Goal: Task Accomplishment & Management: Manage account settings

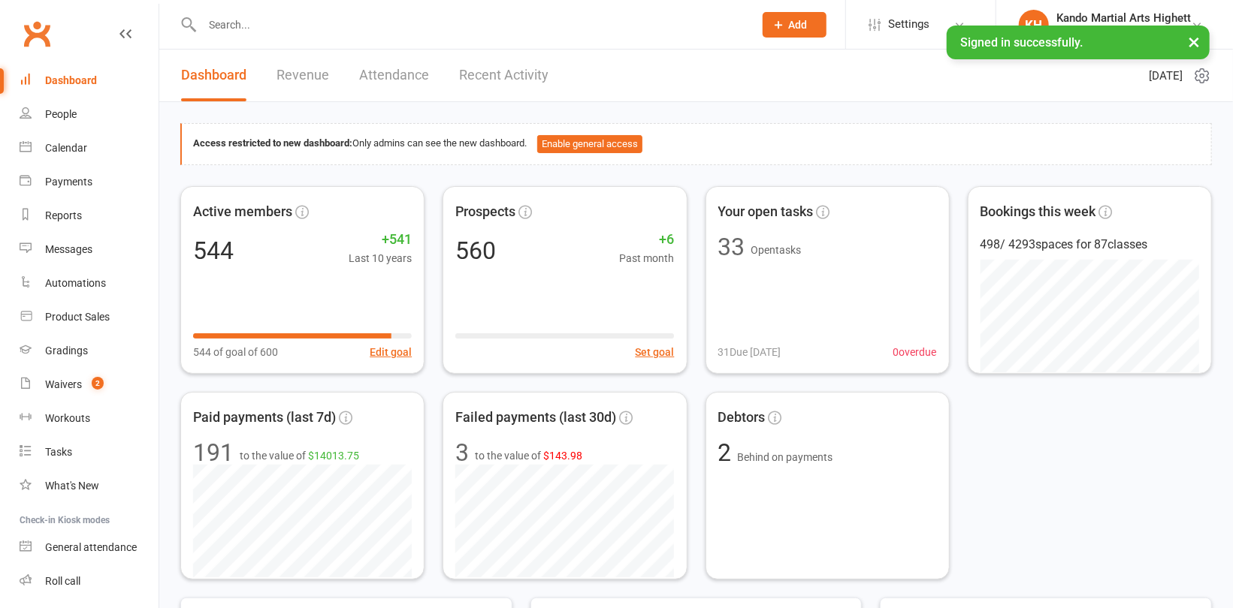
click at [267, 22] on input "text" at bounding box center [470, 24] width 545 height 21
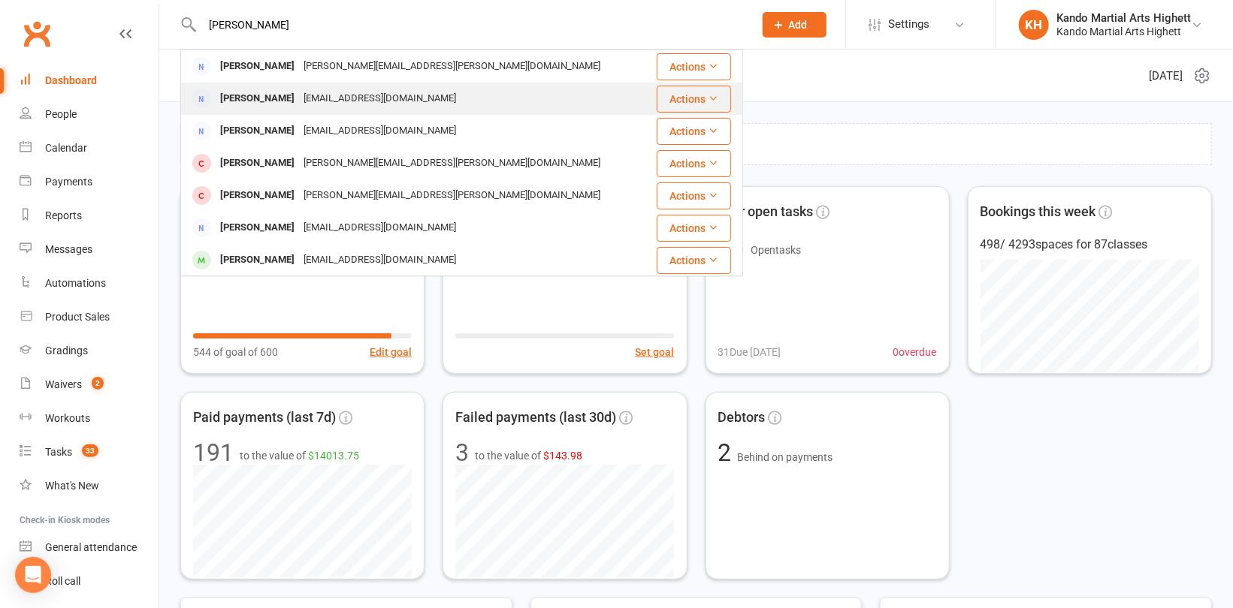
type input "[PERSON_NAME]"
click at [258, 103] on div "[PERSON_NAME]" at bounding box center [257, 99] width 83 height 22
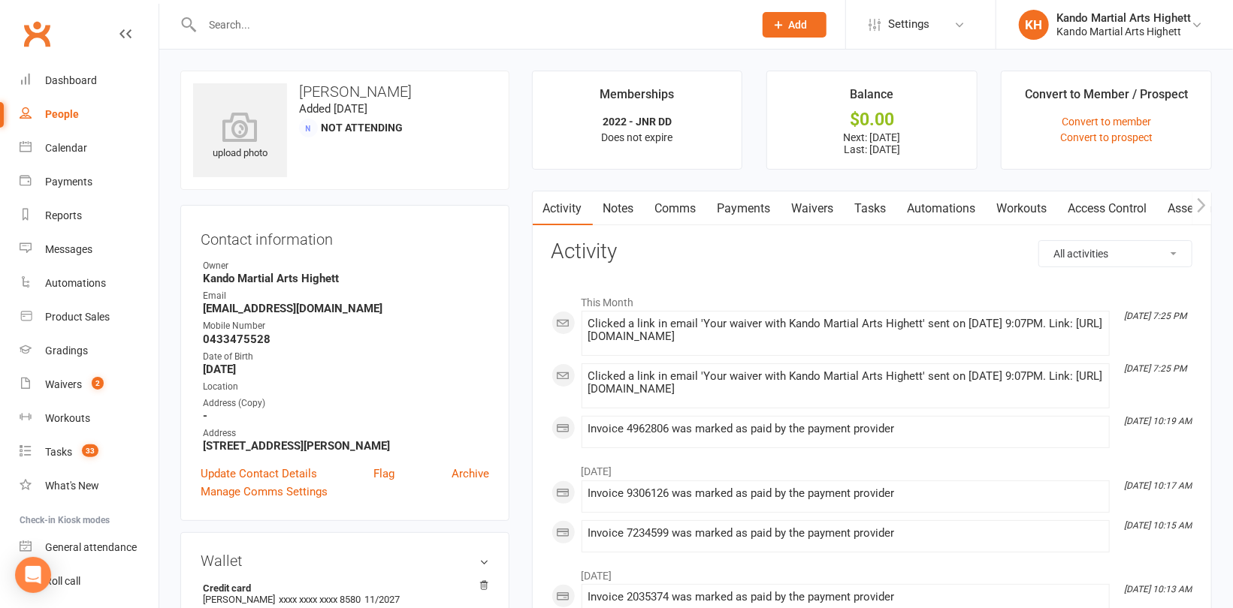
click at [759, 192] on link "Payments" at bounding box center [744, 209] width 74 height 35
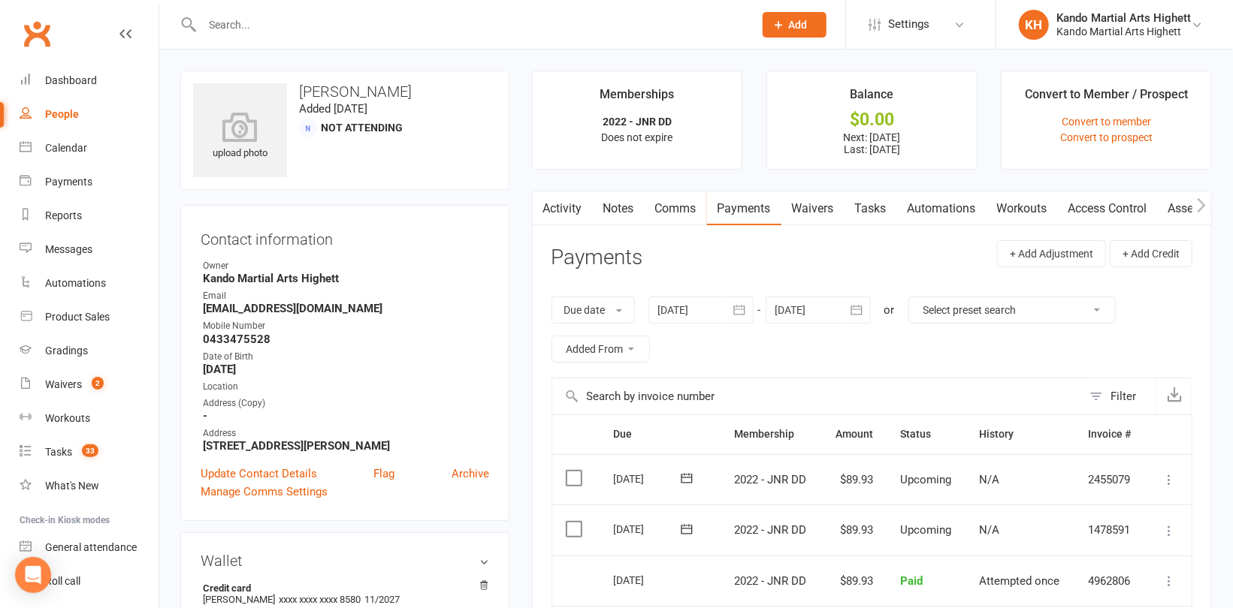
click at [818, 209] on link "Waivers" at bounding box center [812, 209] width 63 height 35
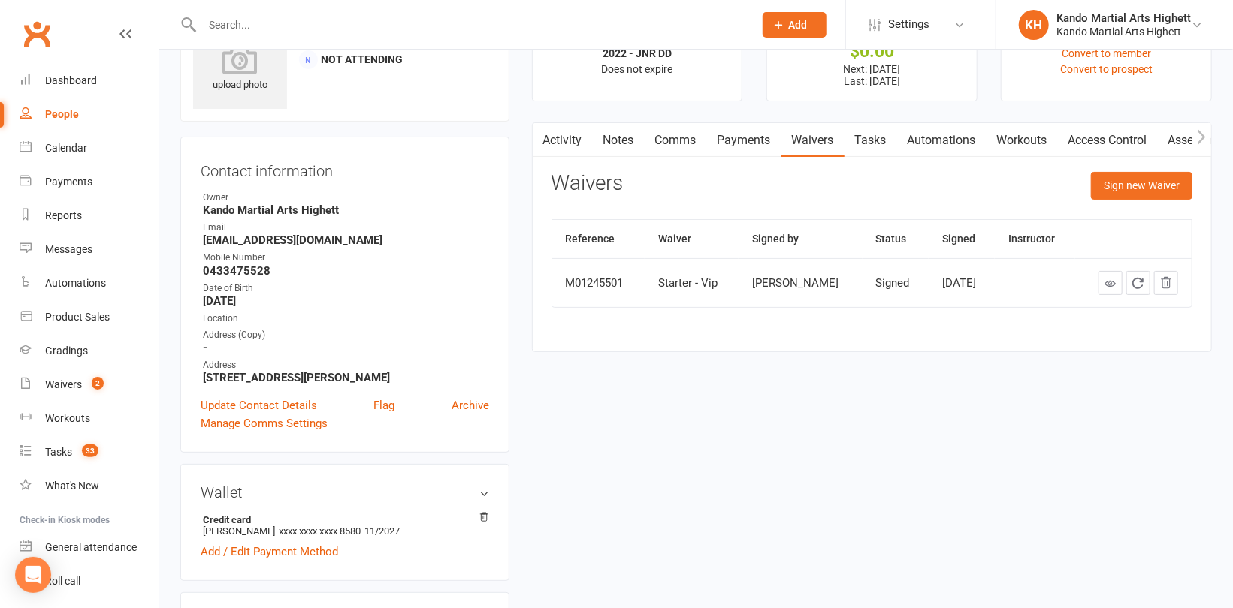
scroll to position [150, 0]
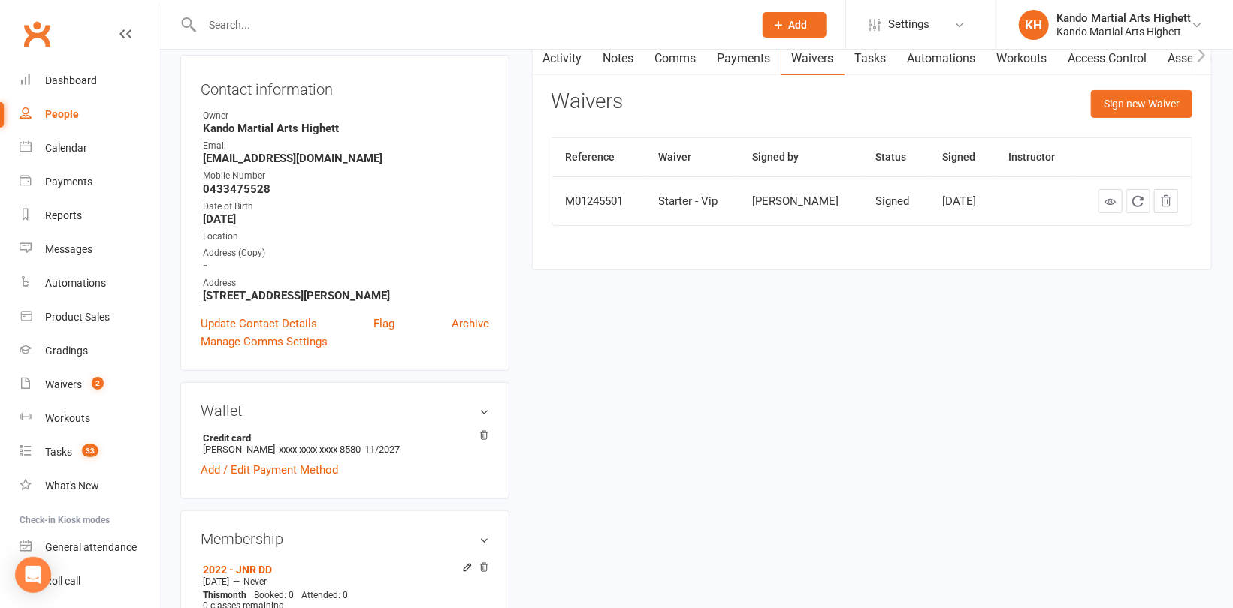
click at [1120, 119] on div "Sign new Waiver" at bounding box center [1141, 107] width 101 height 35
click at [1101, 104] on button "Sign new Waiver" at bounding box center [1141, 103] width 101 height 27
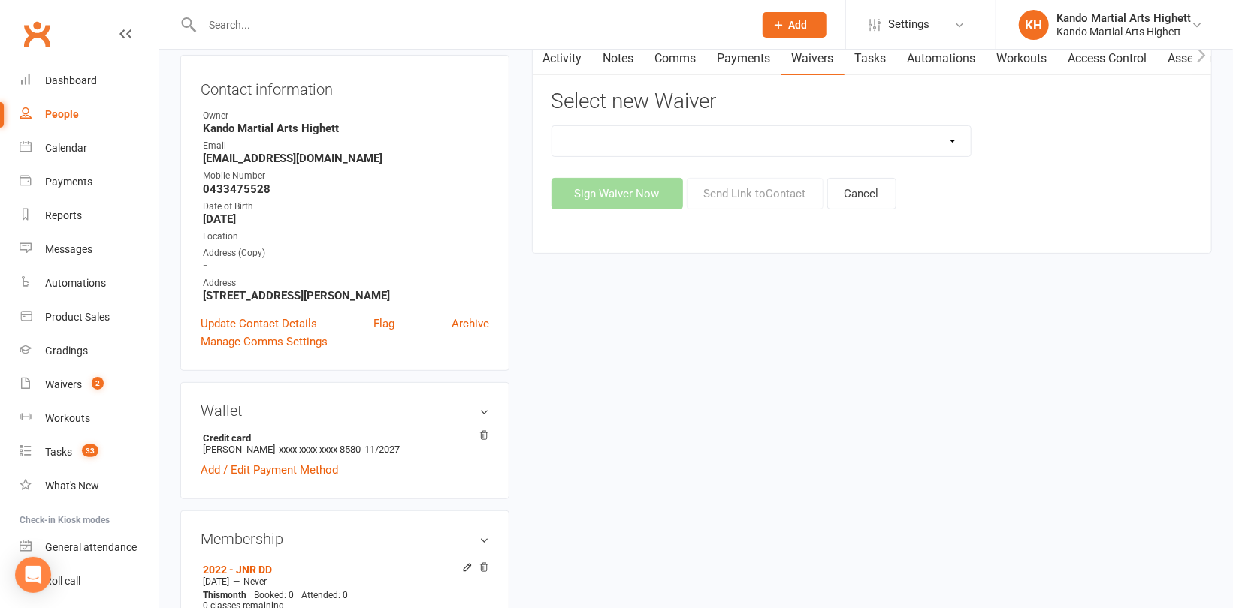
click at [901, 143] on select "Re-Start Membership Special - $29.95 for 2 weeks - Including Uniform. Starter 4…" at bounding box center [761, 141] width 418 height 30
click at [325, 179] on div "Mobile Number" at bounding box center [346, 176] width 286 height 14
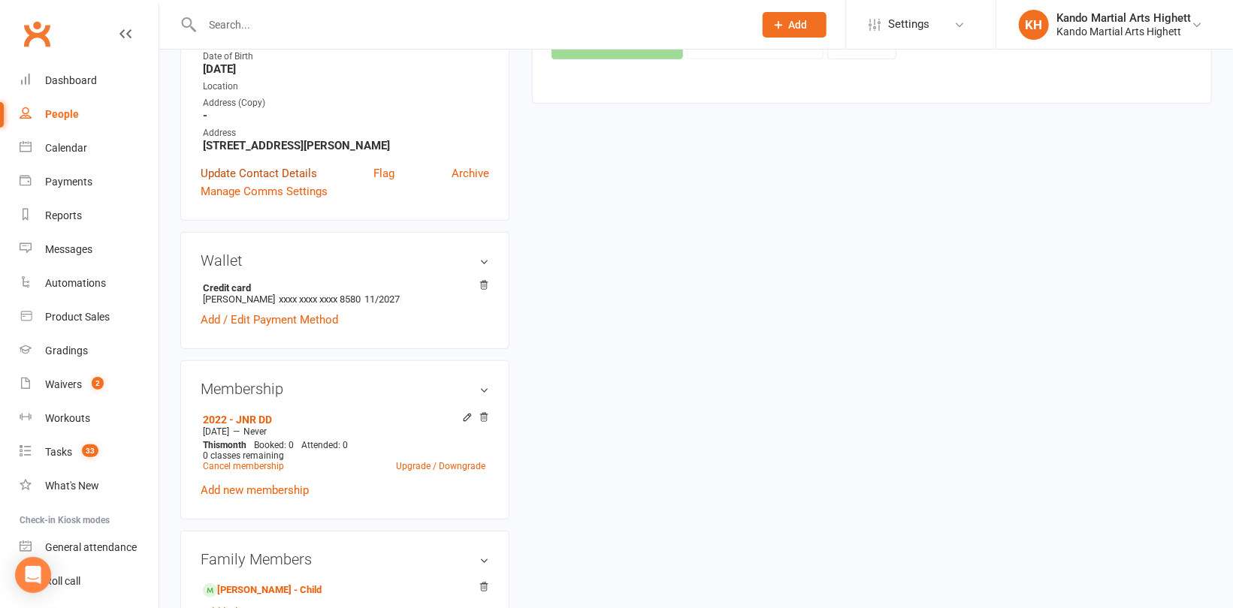
click at [274, 177] on link "Update Contact Details" at bounding box center [259, 173] width 116 height 18
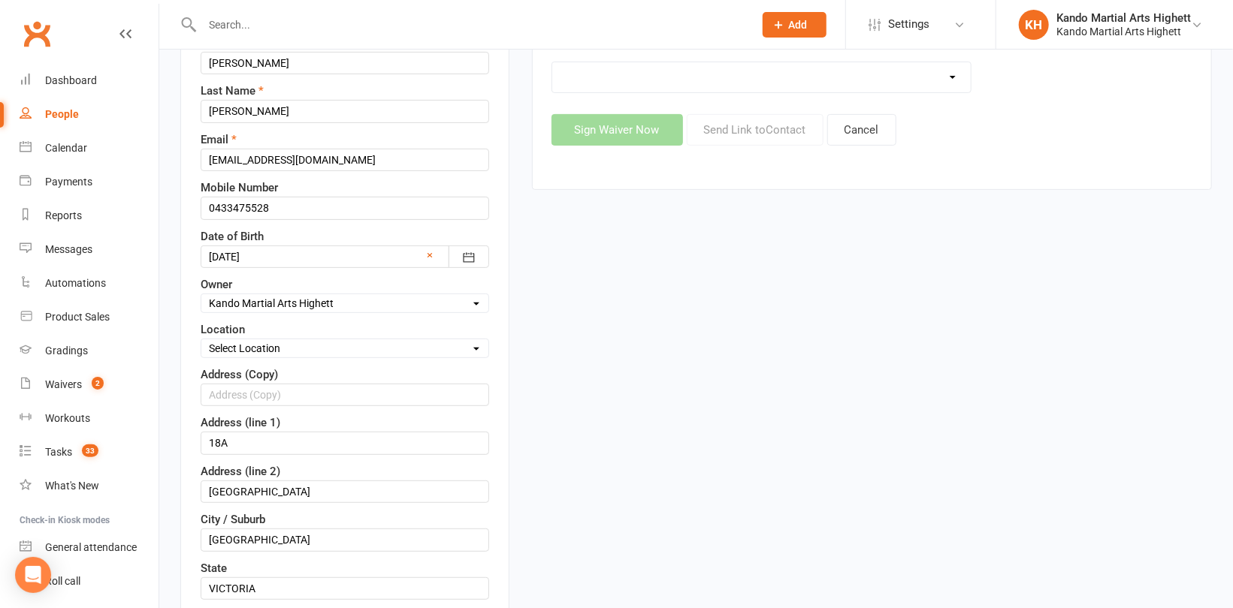
scroll to position [70, 0]
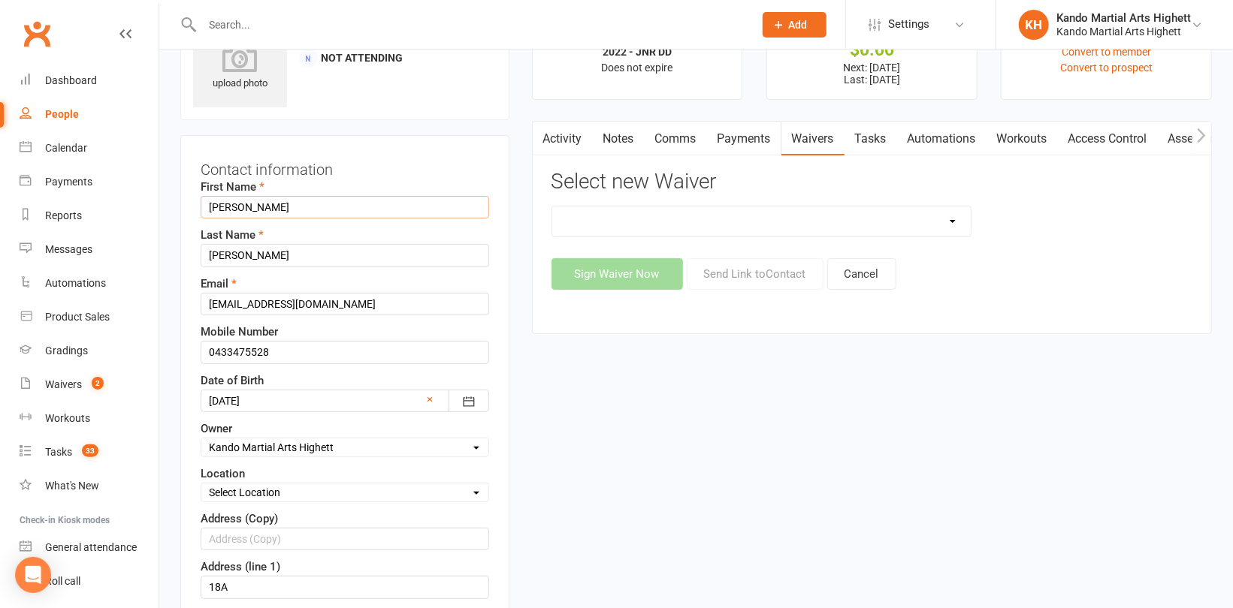
click at [274, 200] on input "[PERSON_NAME]" at bounding box center [345, 207] width 288 height 23
type input "[PERSON_NAME]"
click at [279, 254] on input "[PERSON_NAME]" at bounding box center [345, 255] width 288 height 23
type input "[PERSON_NAME]"
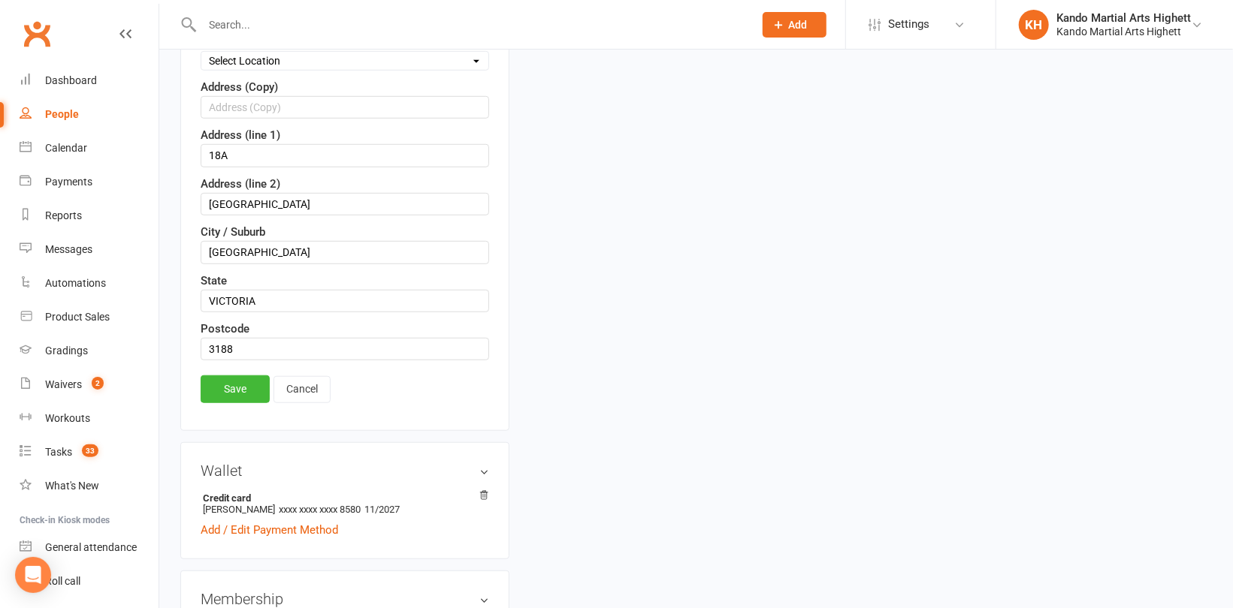
scroll to position [596, 0]
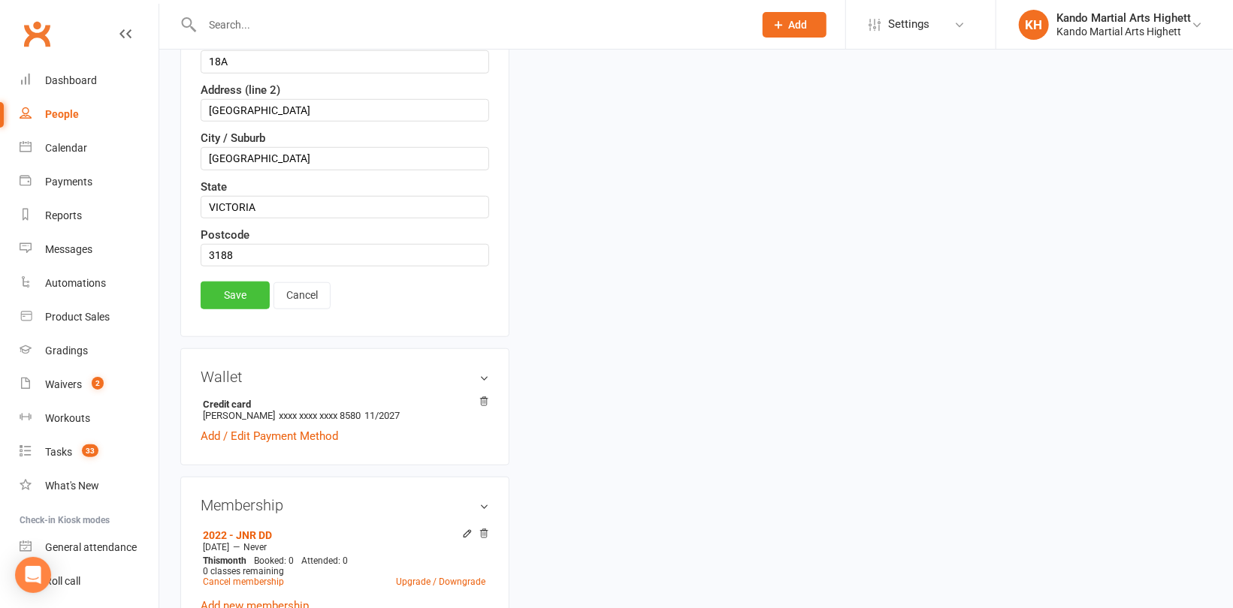
click at [234, 288] on link "Save" at bounding box center [235, 295] width 69 height 27
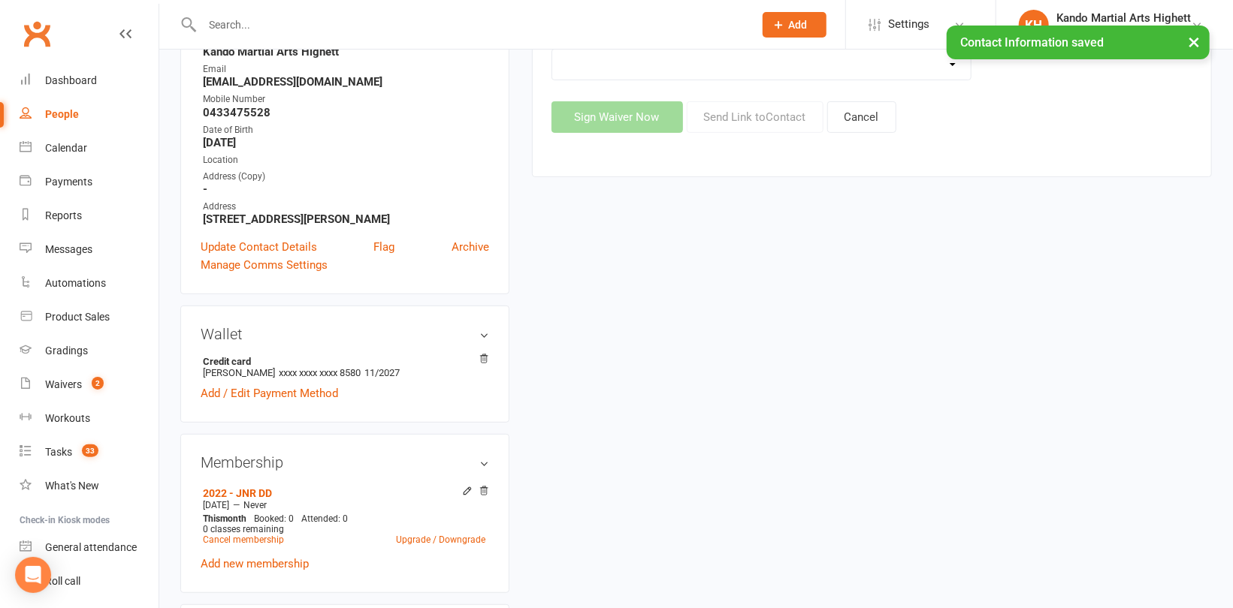
scroll to position [0, 0]
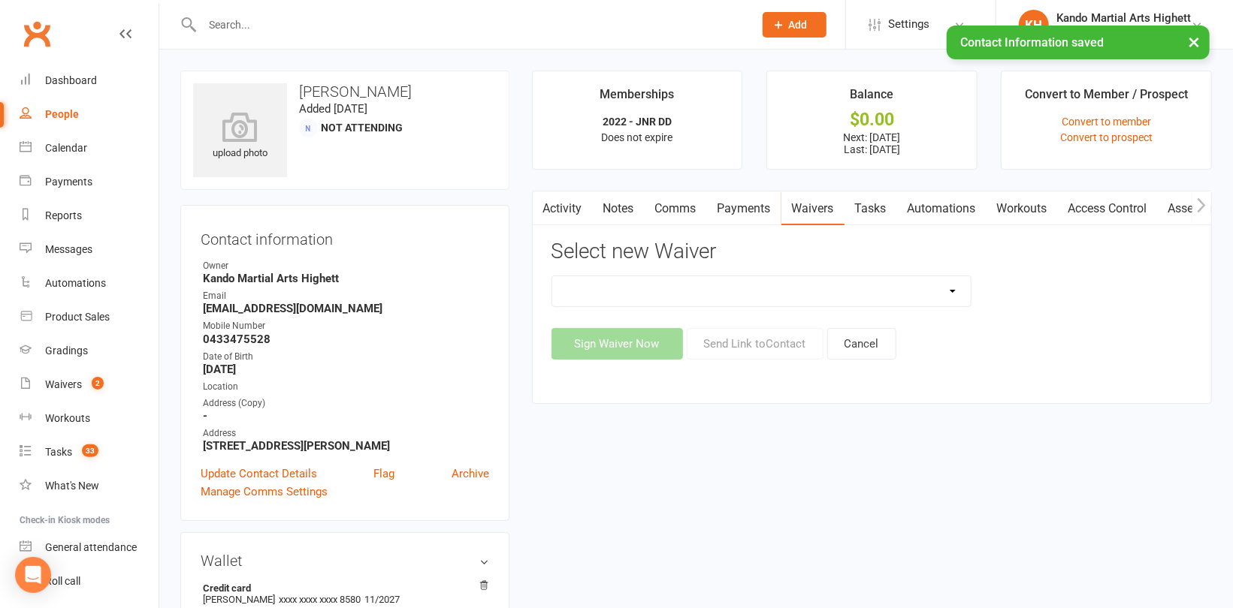
click at [919, 295] on select "Re-Start Membership Special - $29.95 for 2 weeks - Including Uniform. Starter 4…" at bounding box center [761, 291] width 418 height 30
select select "7058"
click at [552, 276] on select "Re-Start Membership Special - $29.95 for 2 weeks - Including Uniform. Starter 4…" at bounding box center [761, 291] width 418 height 30
drag, startPoint x: 770, startPoint y: 343, endPoint x: 764, endPoint y: 360, distance: 17.6
click at [770, 343] on button "Send Link to Contact" at bounding box center [754, 344] width 137 height 32
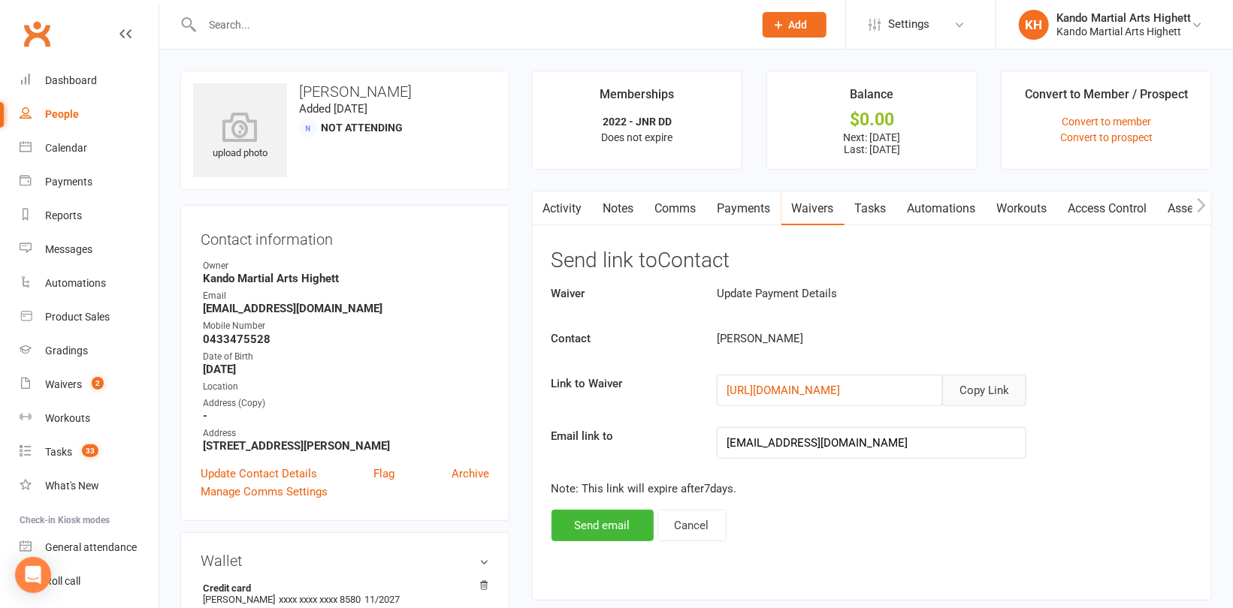
click at [976, 382] on button "Copy Link" at bounding box center [984, 391] width 84 height 32
click at [59, 382] on div "Waivers" at bounding box center [63, 385] width 37 height 12
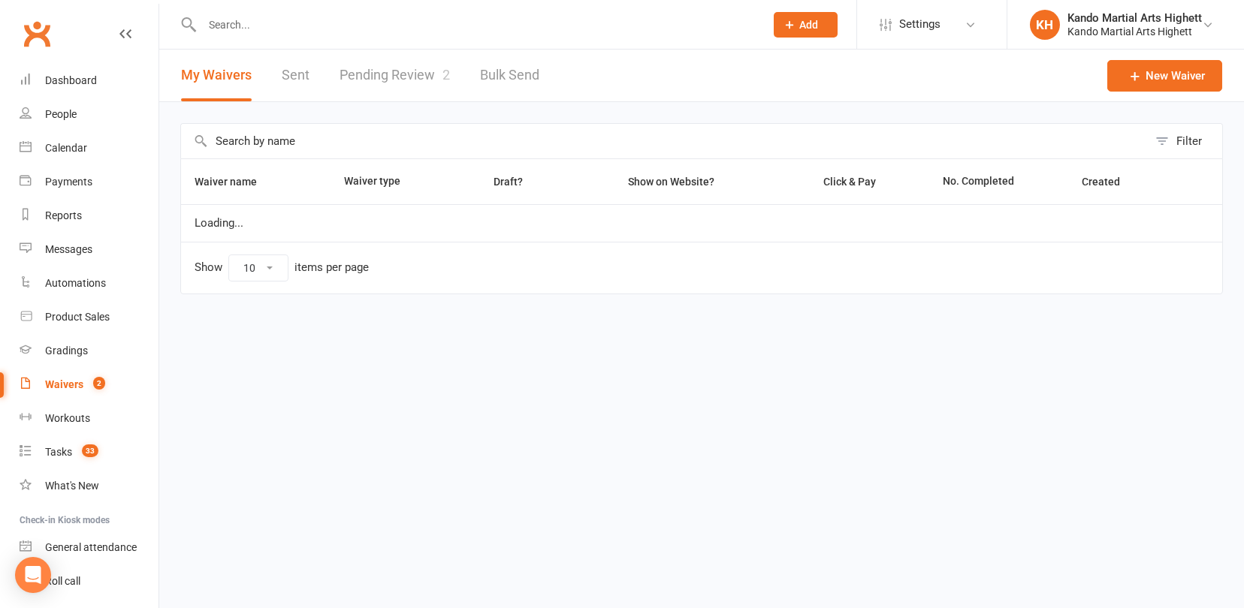
select select "100"
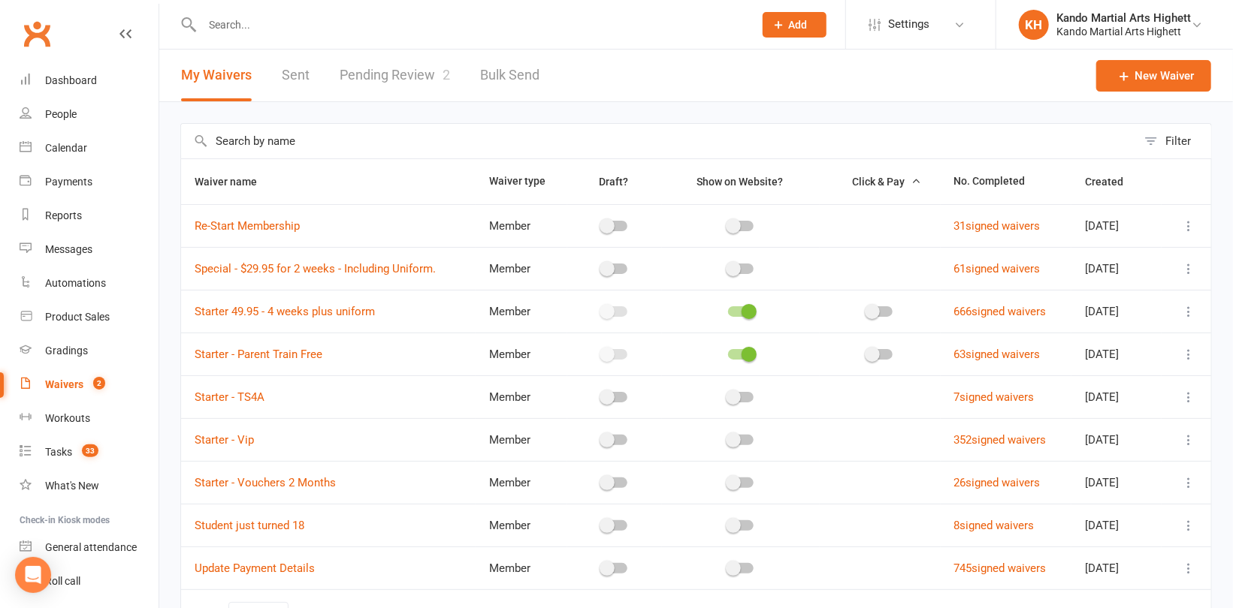
click at [418, 76] on link "Pending Review 2" at bounding box center [394, 76] width 110 height 52
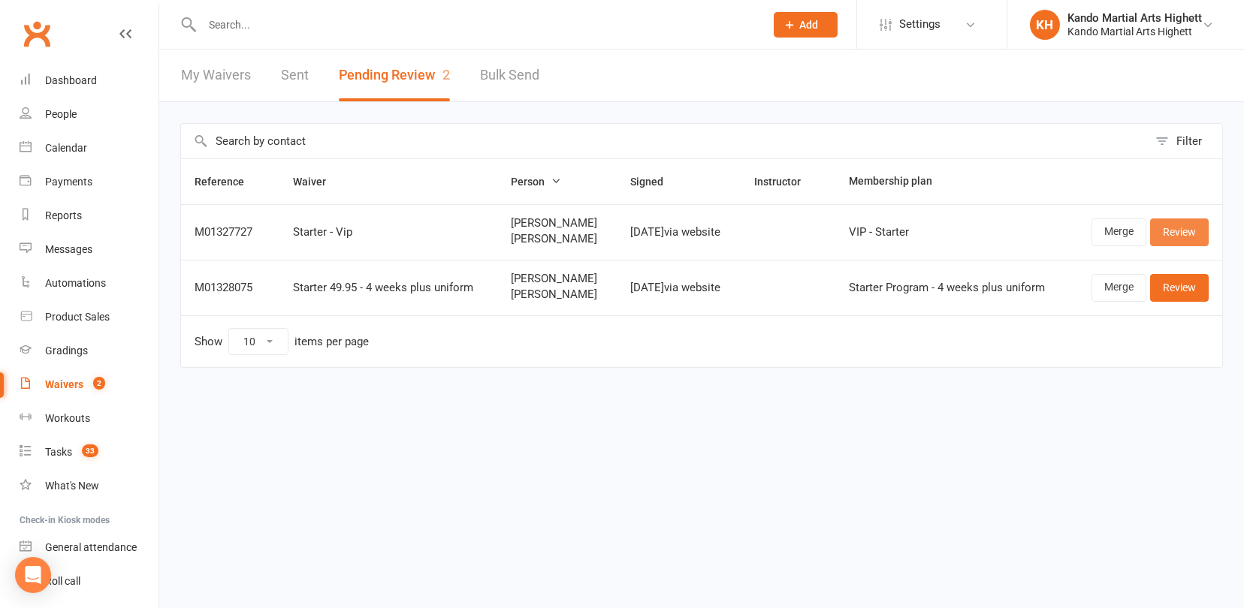
click at [1187, 227] on link "Review" at bounding box center [1179, 232] width 59 height 27
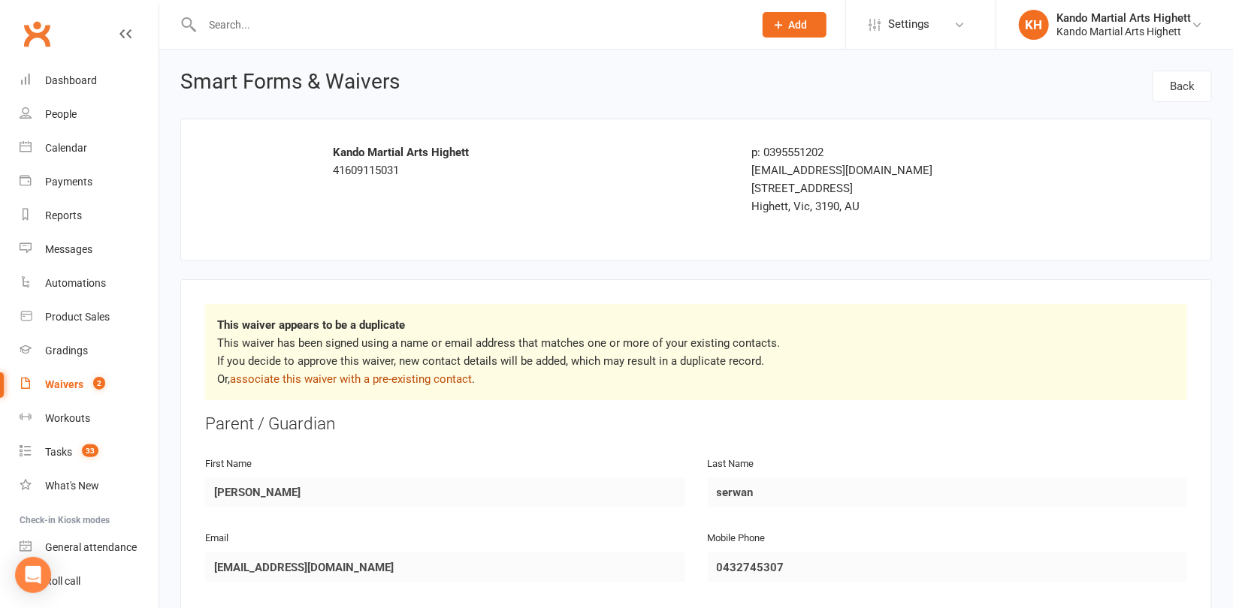
click at [436, 382] on link "associate this waiver with a pre-existing contact" at bounding box center [351, 380] width 242 height 14
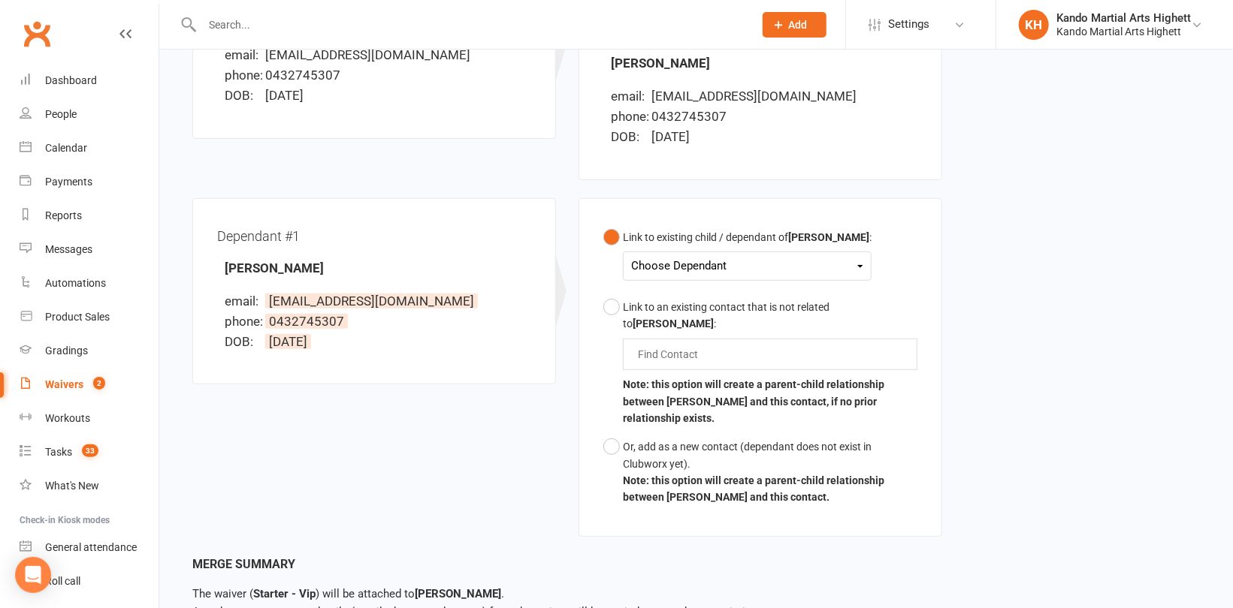
scroll to position [366, 0]
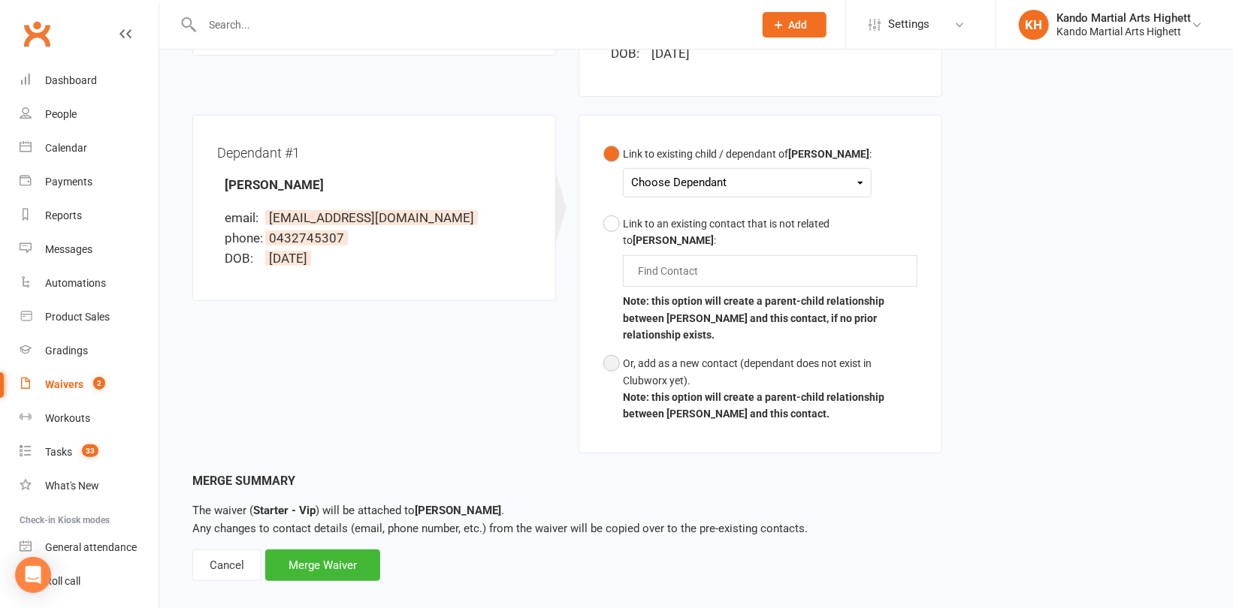
click at [666, 357] on div "Or, add as a new contact (dependant does not exist in Clubworx yet)." at bounding box center [770, 372] width 294 height 34
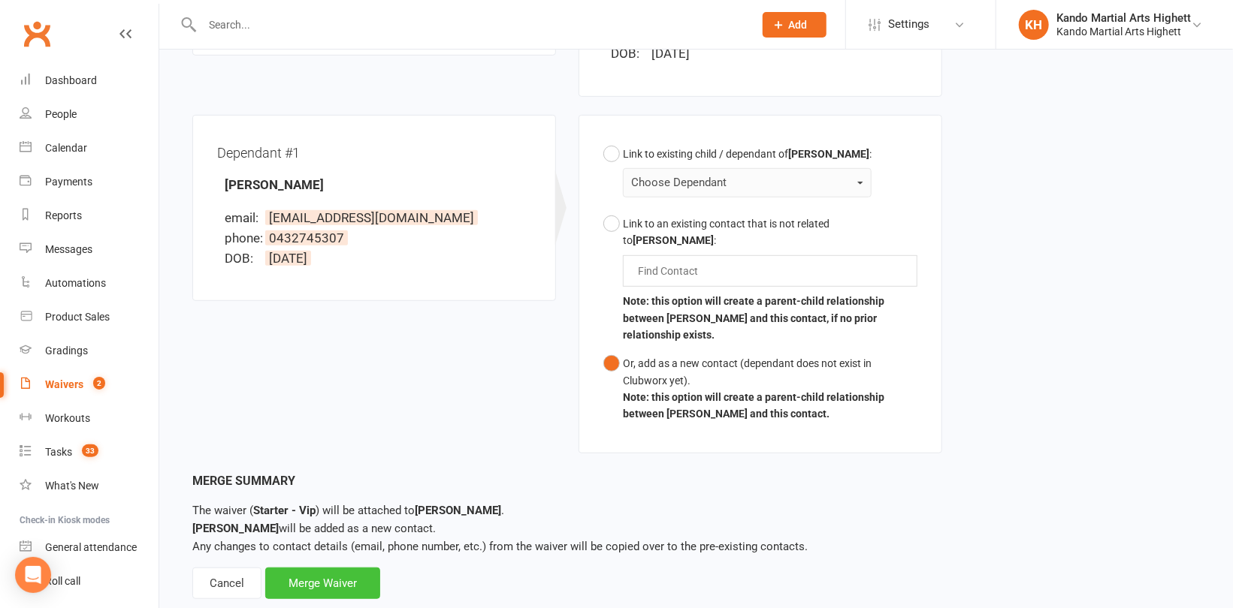
click at [364, 568] on div "Merge Waiver" at bounding box center [322, 584] width 115 height 32
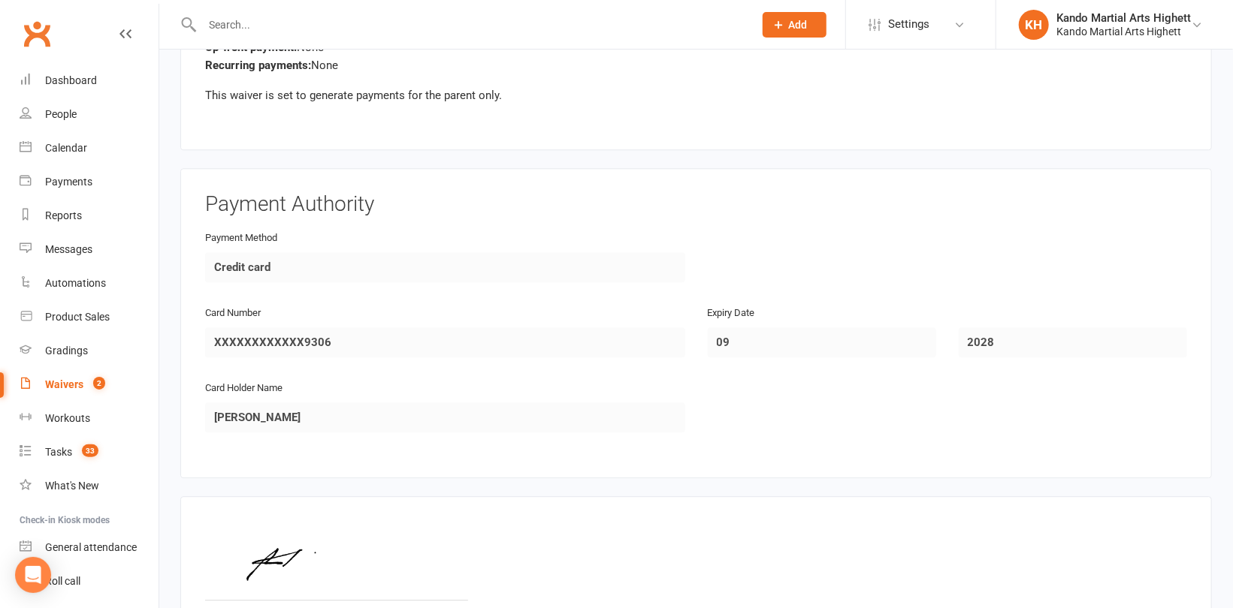
scroll to position [2340, 0]
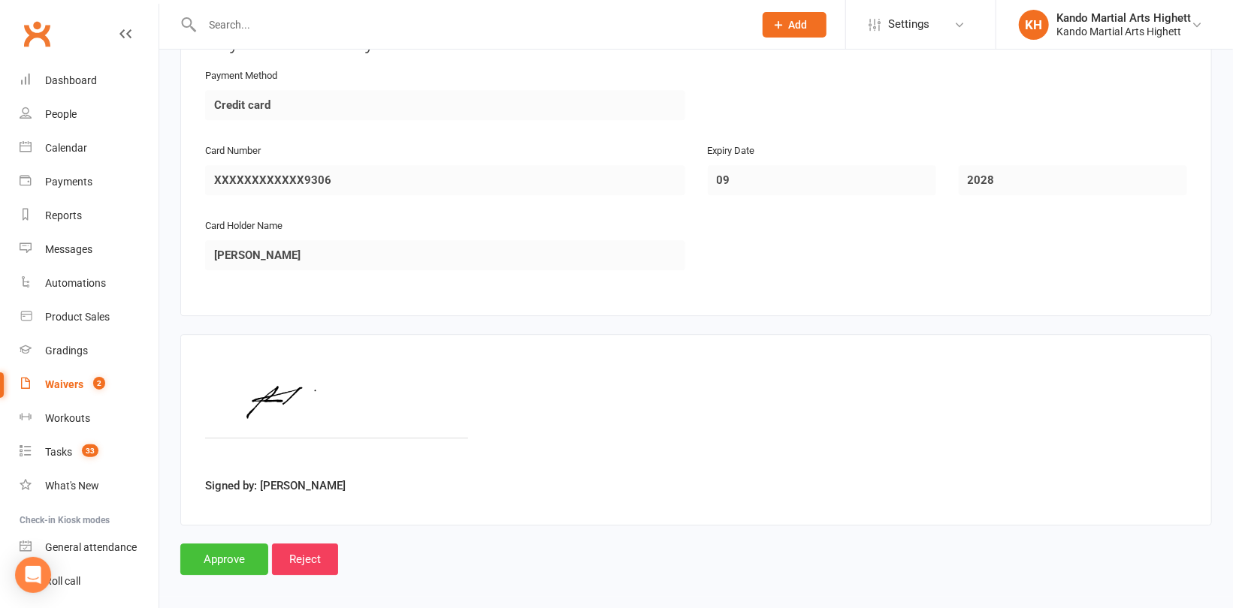
click at [245, 548] on input "Approve" at bounding box center [224, 560] width 88 height 32
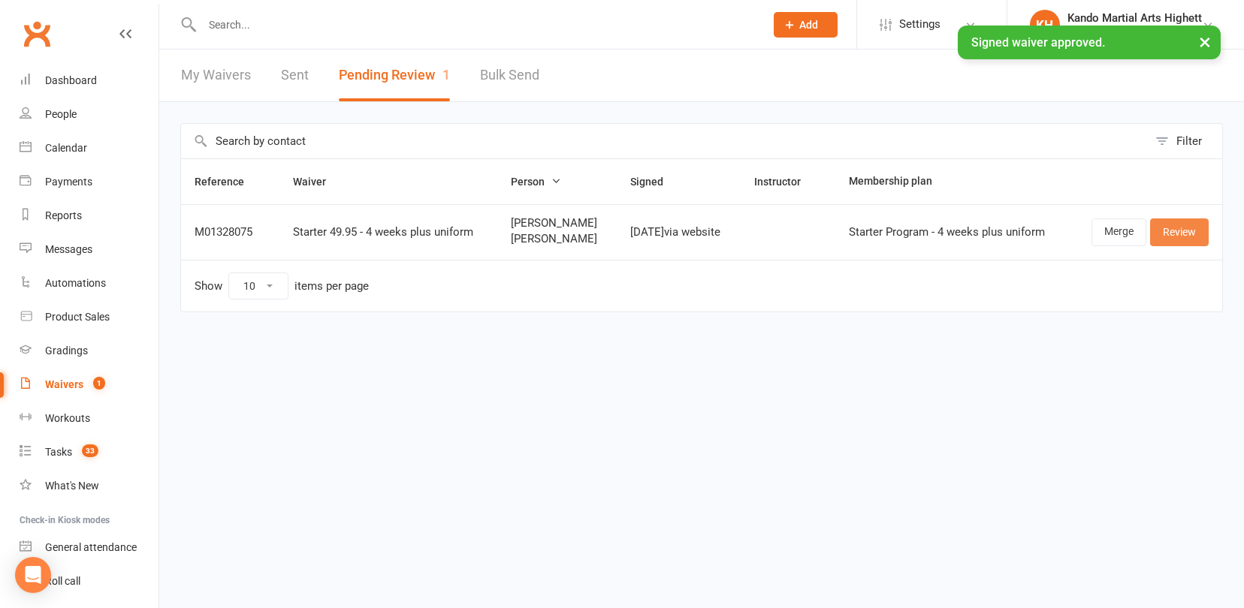
click at [1187, 234] on link "Review" at bounding box center [1179, 232] width 59 height 27
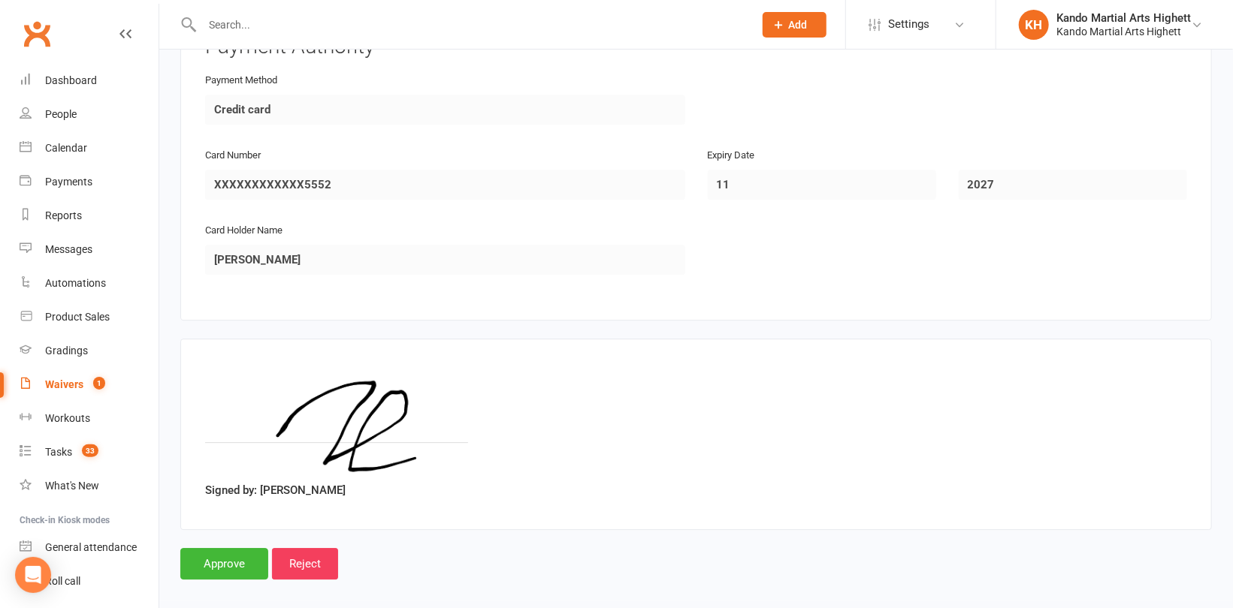
scroll to position [2340, 0]
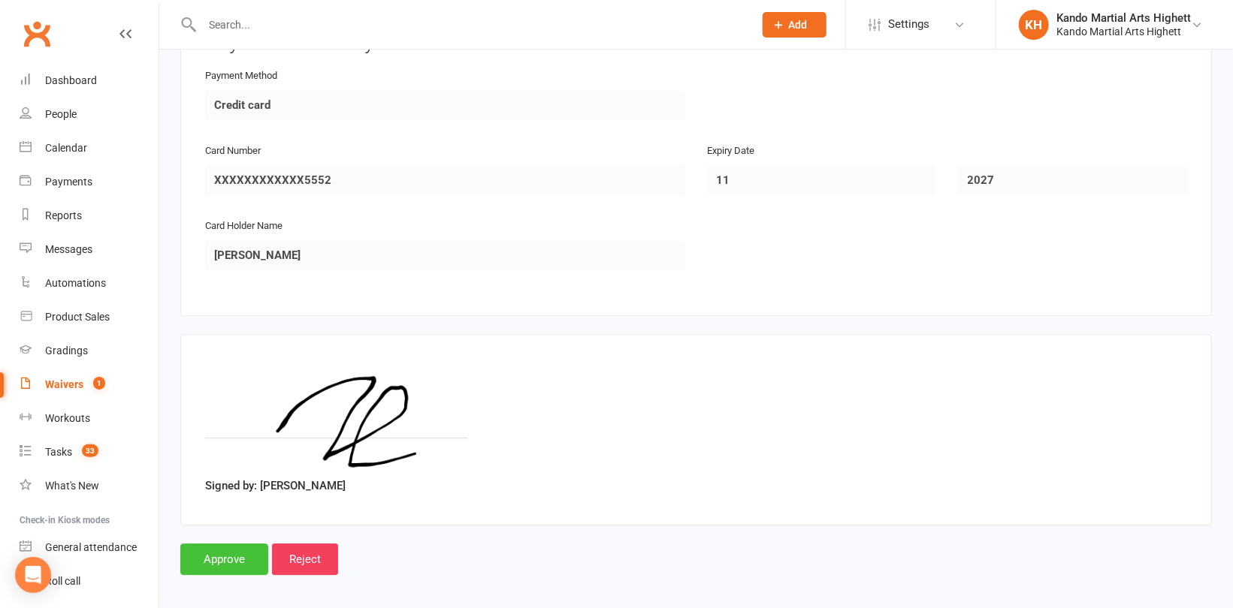
click at [226, 545] on input "Approve" at bounding box center [224, 560] width 88 height 32
